Goal: Transaction & Acquisition: Subscribe to service/newsletter

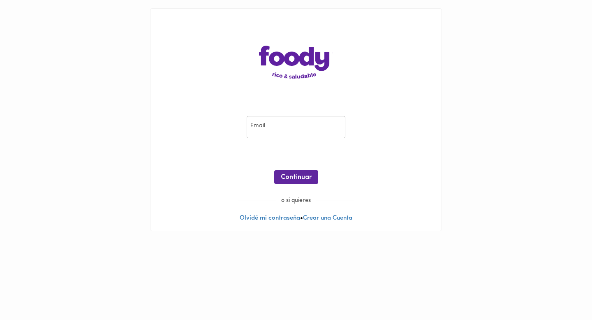
click at [297, 121] on input "email" at bounding box center [296, 127] width 99 height 23
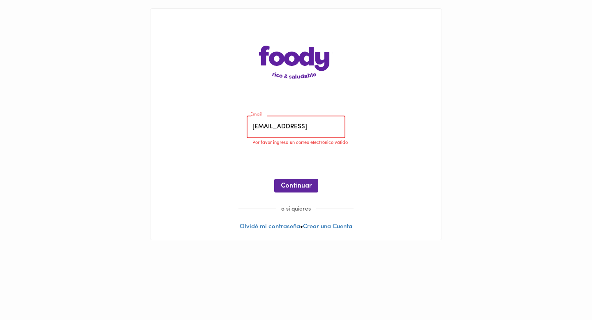
scroll to position [0, 35]
drag, startPoint x: 341, startPoint y: 128, endPoint x: 310, endPoint y: 129, distance: 30.8
click at [310, 129] on input "[EMAIL_ADDRESS]" at bounding box center [296, 127] width 99 height 23
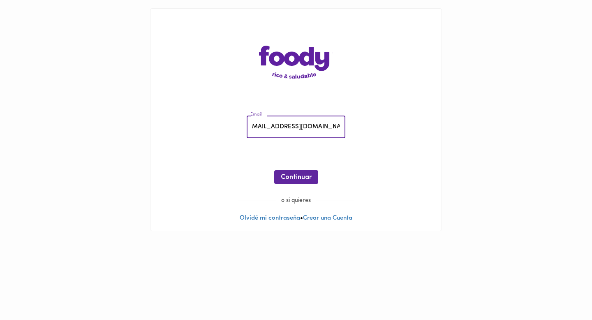
scroll to position [0, 5]
type input "[EMAIL_ADDRESS][DOMAIN_NAME]"
click at [299, 177] on span "Continuar" at bounding box center [296, 177] width 31 height 8
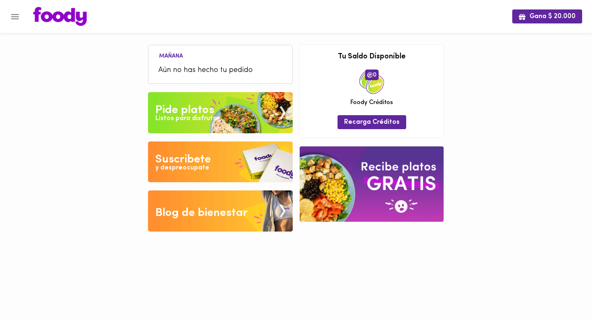
click at [206, 151] on div "Suscribete" at bounding box center [183, 159] width 56 height 16
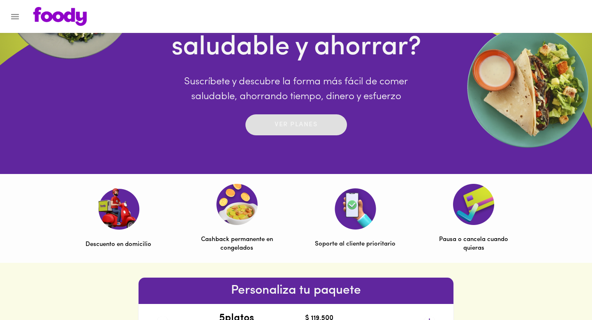
click at [331, 132] on button "Ver planes" at bounding box center [296, 124] width 102 height 21
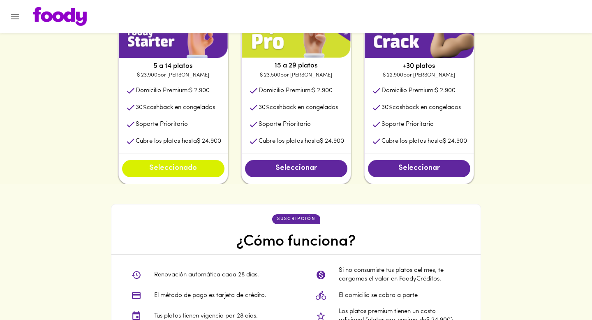
scroll to position [432, 0]
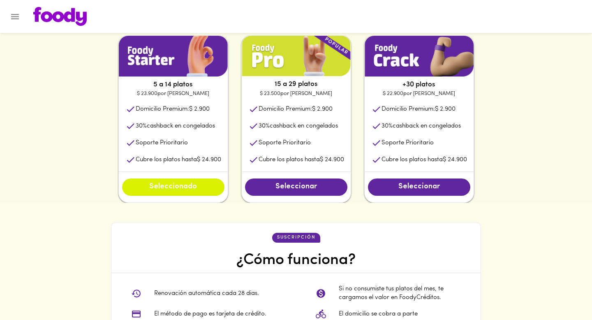
click at [176, 190] on span "Seleccionado" at bounding box center [173, 187] width 86 height 9
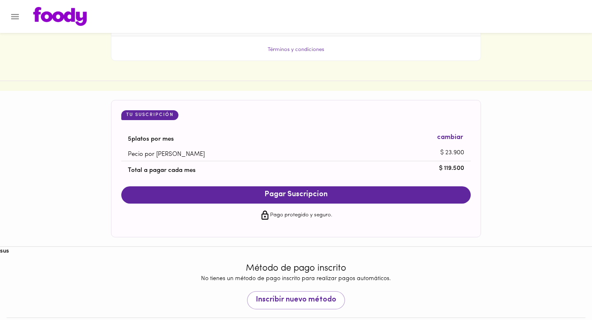
scroll to position [765, 0]
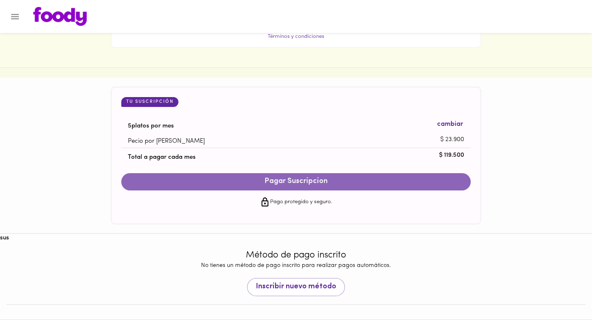
click at [345, 187] on button "Pagar Suscripcion" at bounding box center [295, 181] width 349 height 17
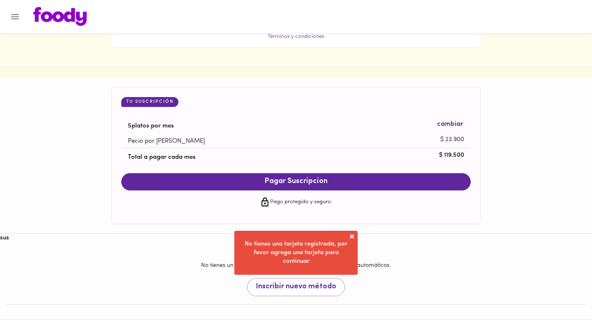
click at [350, 236] on span at bounding box center [352, 236] width 8 height 8
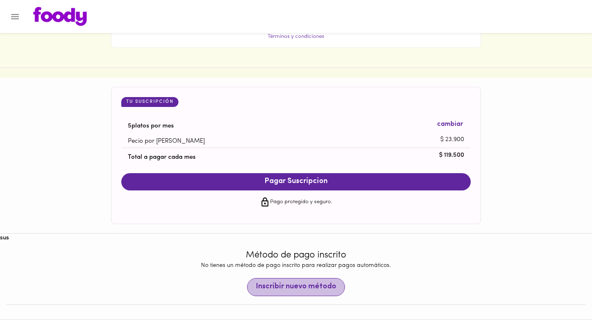
click at [312, 281] on button "Inscribir nuevo método" at bounding box center [296, 287] width 98 height 18
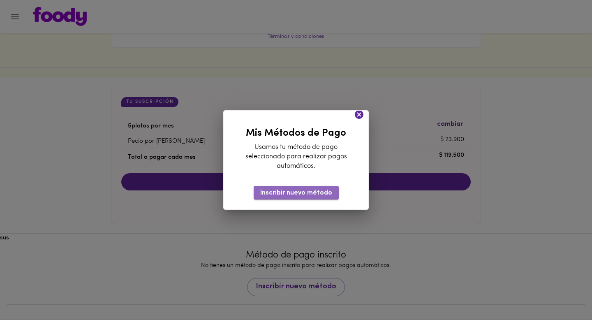
click at [336, 196] on button "Inscribir nuevo método" at bounding box center [296, 193] width 85 height 14
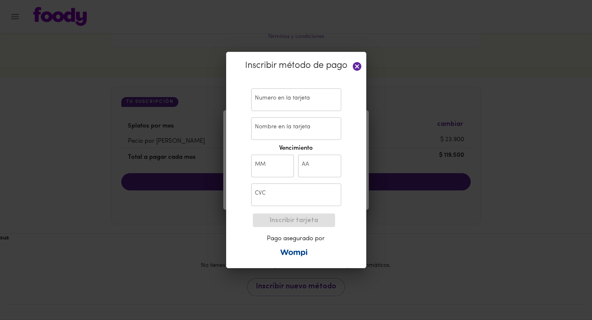
click at [357, 67] on icon at bounding box center [357, 66] width 10 height 10
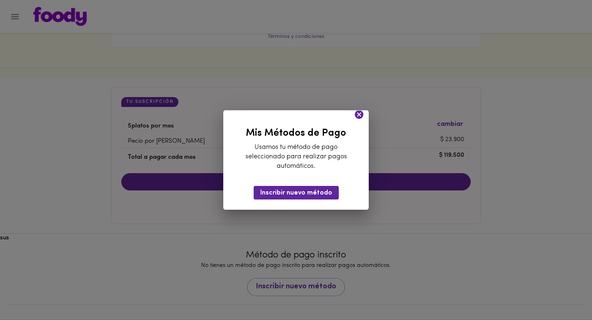
click at [357, 109] on div "Mis Métodos de Pago Usamos tu método de pago seleccionado para realizar pagos a…" at bounding box center [296, 160] width 592 height 320
click at [357, 113] on icon at bounding box center [359, 114] width 10 height 10
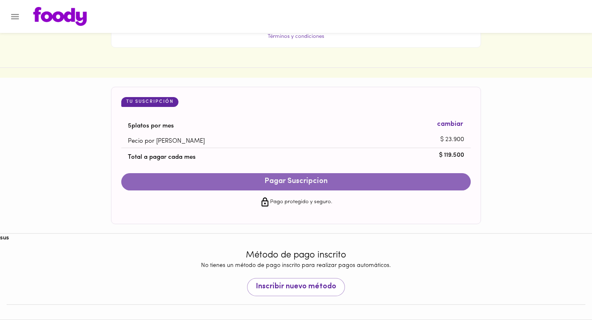
click at [299, 179] on span "Pagar Suscripcion" at bounding box center [296, 181] width 333 height 9
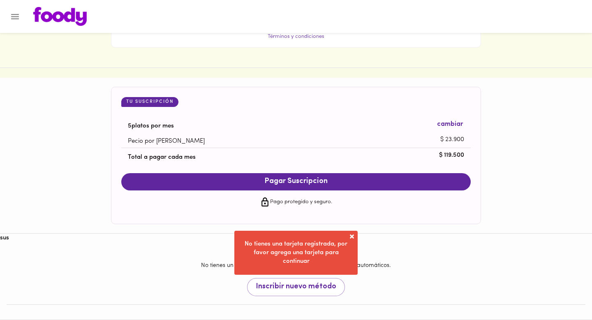
click at [352, 239] on span at bounding box center [352, 236] width 8 height 8
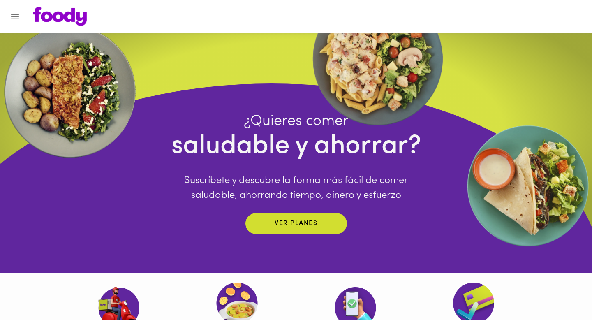
scroll to position [0, 0]
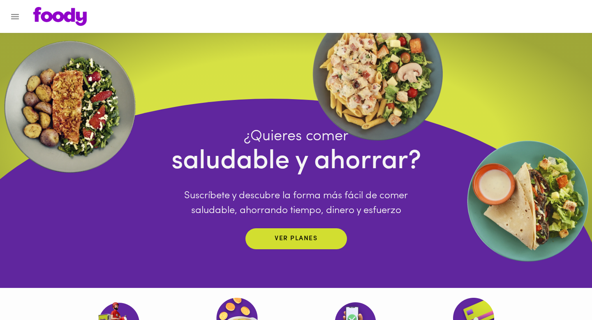
click at [14, 21] on icon "Menu" at bounding box center [15, 17] width 10 height 10
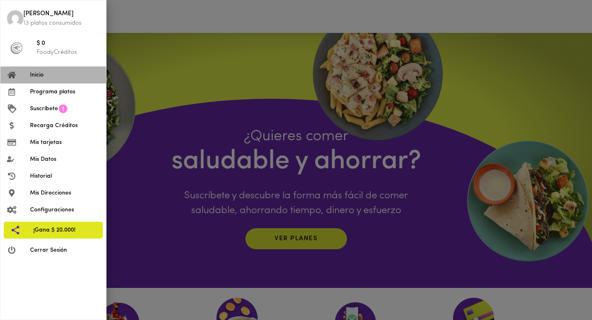
click at [60, 70] on li "Inicio" at bounding box center [53, 75] width 106 height 17
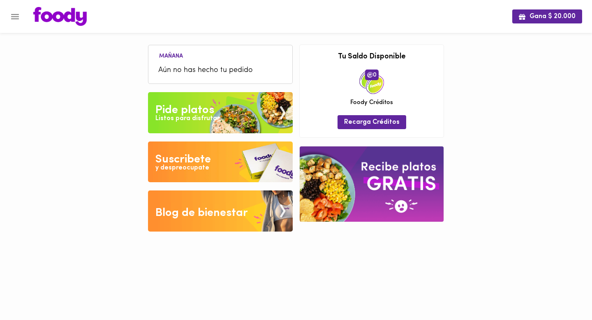
click at [14, 19] on icon "Menu" at bounding box center [15, 17] width 10 height 10
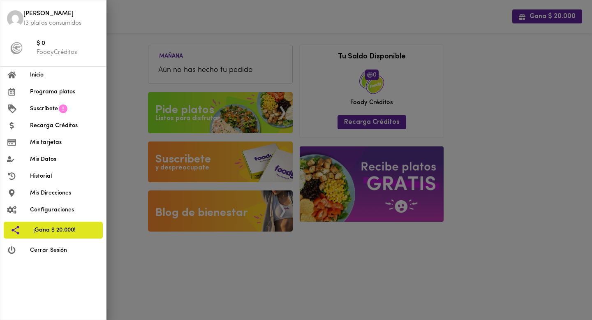
click at [66, 111] on icon at bounding box center [63, 108] width 9 height 9
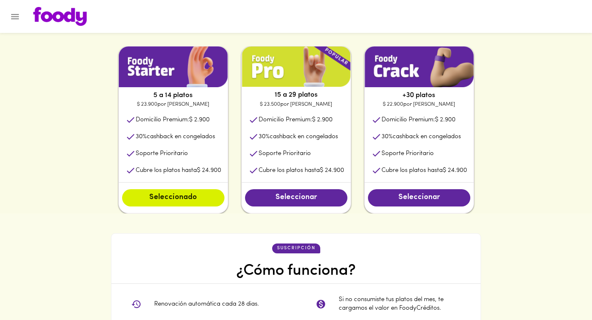
scroll to position [744, 0]
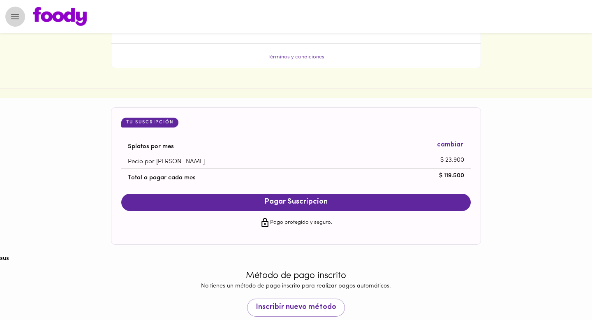
click at [15, 23] on button "Menu" at bounding box center [15, 17] width 20 height 20
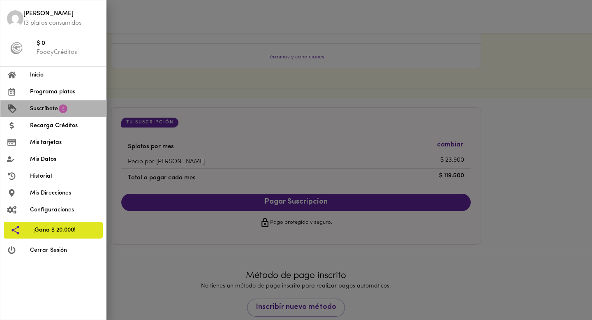
click at [75, 103] on li "Suscríbete" at bounding box center [53, 108] width 106 height 17
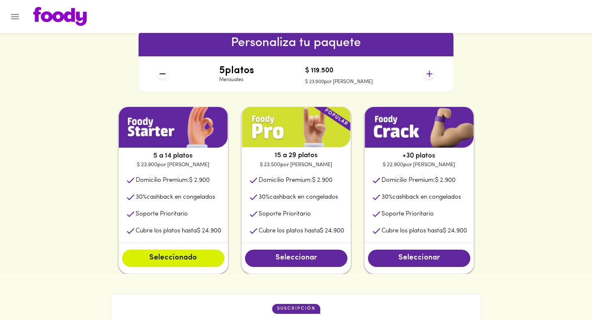
scroll to position [289, 0]
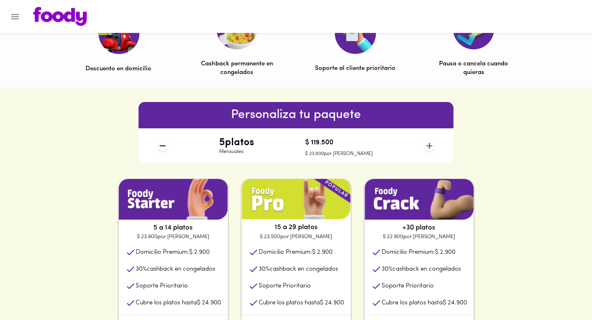
click at [50, 10] on img at bounding box center [59, 16] width 53 height 19
